Goal: Information Seeking & Learning: Learn about a topic

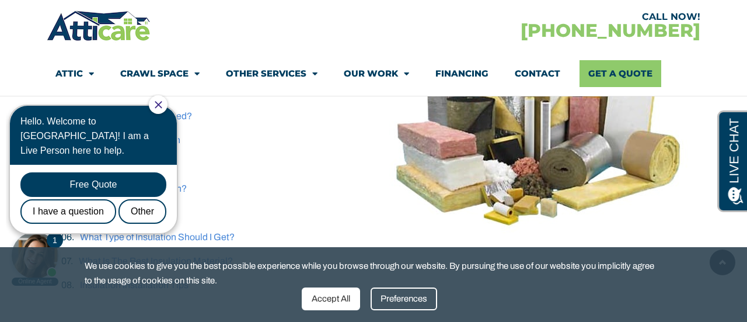
scroll to position [314, 0]
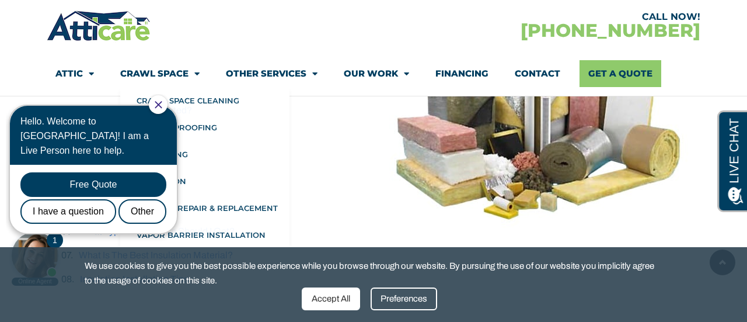
click at [162, 107] on icon "Close Chat" at bounding box center [159, 105] width 8 height 8
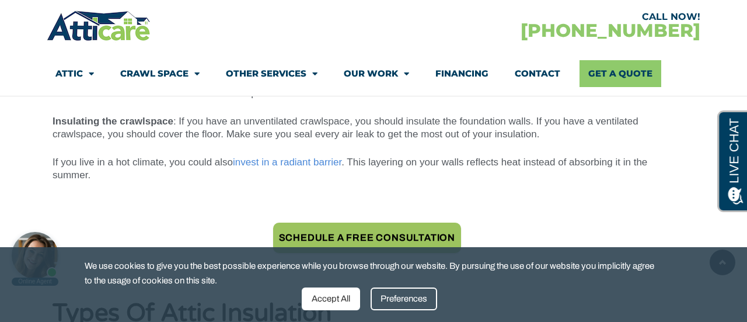
scroll to position [1483, 0]
click at [304, 162] on link "invest in a radiant barrier" at bounding box center [287, 161] width 109 height 11
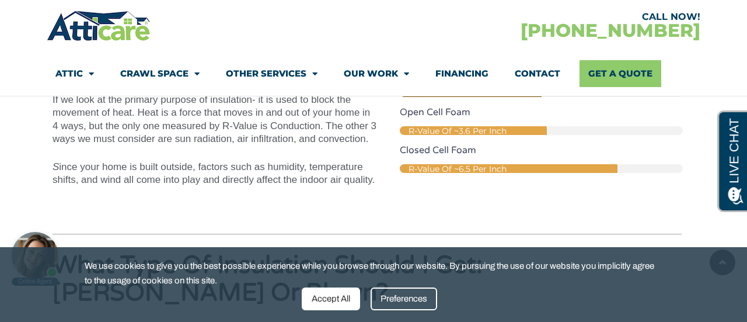
scroll to position [2979, 0]
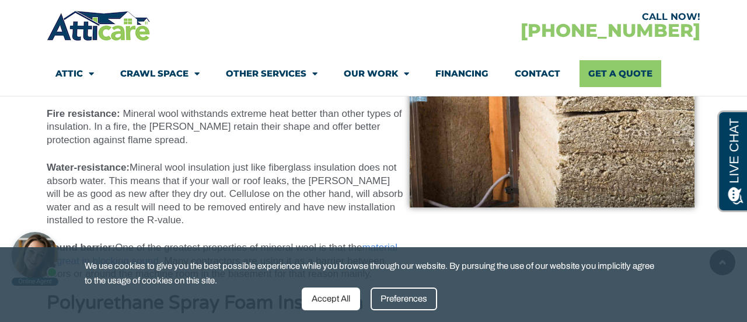
scroll to position [5221, 0]
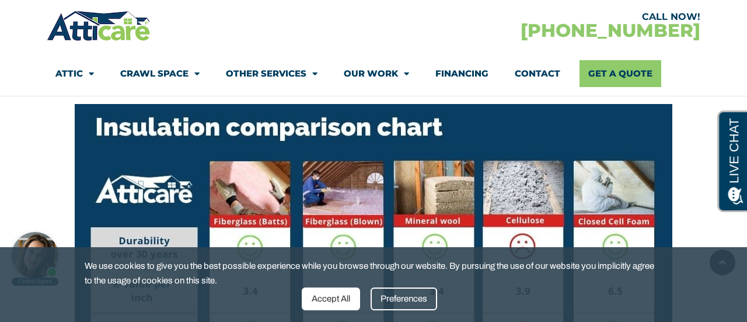
scroll to position [6087, 0]
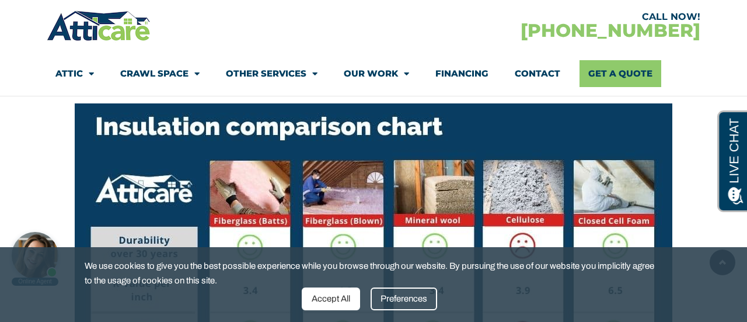
click at [728, 274] on div "We use cookies to give you the best possible experience while you browse throug…" at bounding box center [373, 284] width 747 height 75
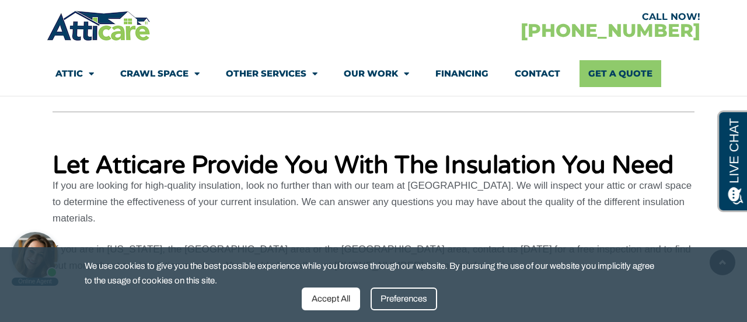
scroll to position [7415, 0]
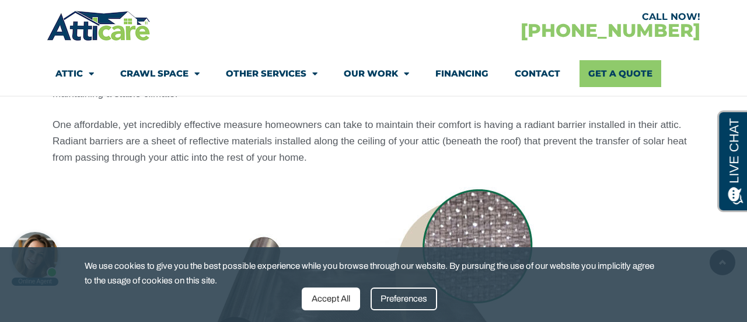
scroll to position [902, 0]
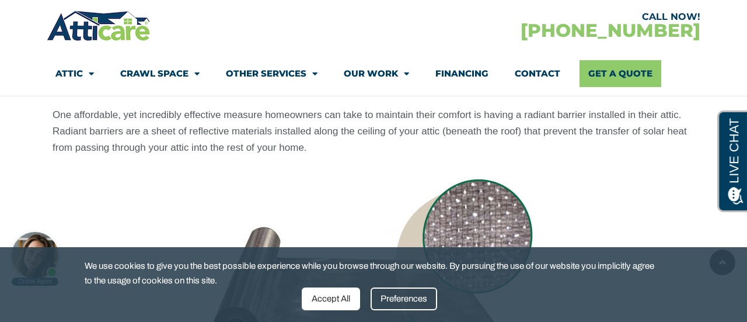
click at [659, 201] on div at bounding box center [374, 262] width 642 height 190
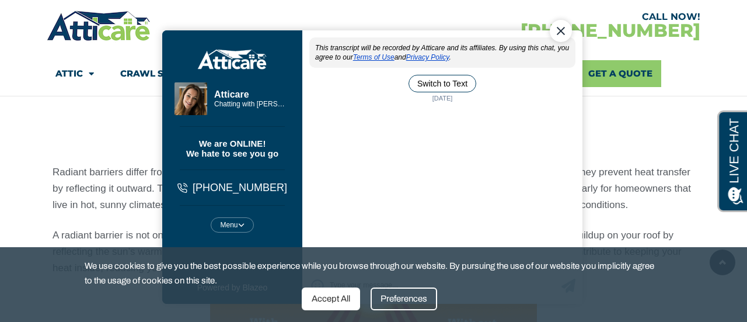
scroll to position [0, 0]
